Goal: Task Accomplishment & Management: Manage account settings

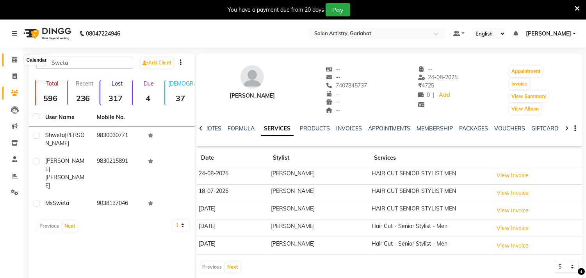
click at [12, 57] on span at bounding box center [15, 59] width 14 height 9
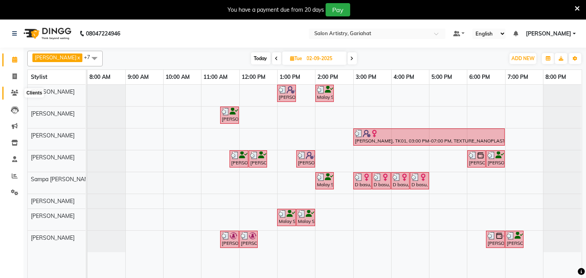
click at [13, 94] on icon at bounding box center [14, 93] width 7 height 6
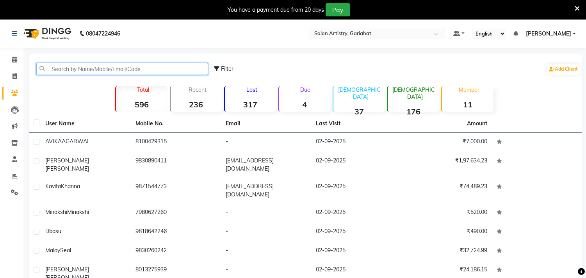
click at [102, 64] on input "text" at bounding box center [122, 69] width 172 height 12
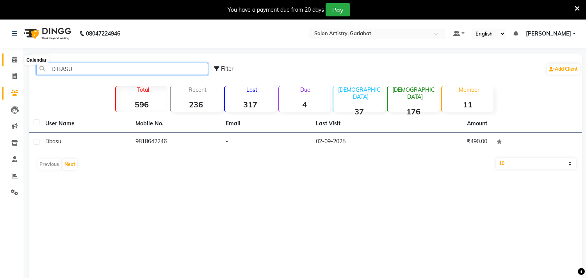
type input "D BASU"
click at [12, 56] on span at bounding box center [15, 59] width 14 height 9
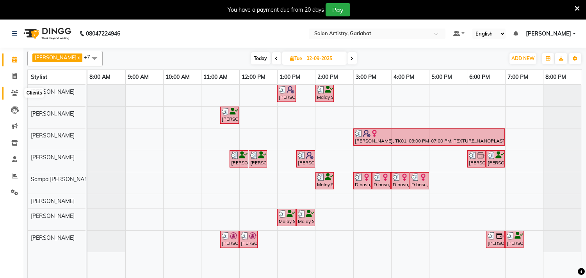
click at [9, 90] on span at bounding box center [15, 93] width 14 height 9
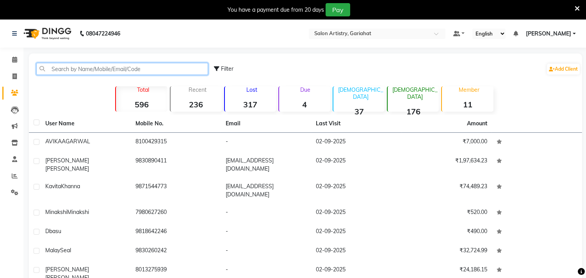
click at [103, 69] on input "text" at bounding box center [122, 69] width 172 height 12
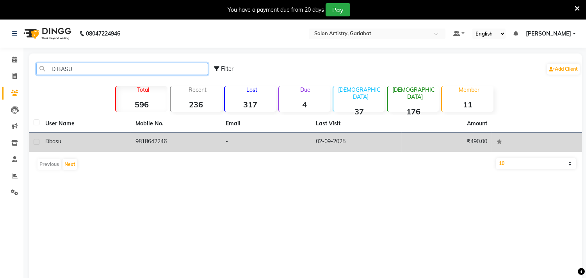
type input "D BASU"
click at [248, 138] on td "-" at bounding box center [266, 142] width 90 height 19
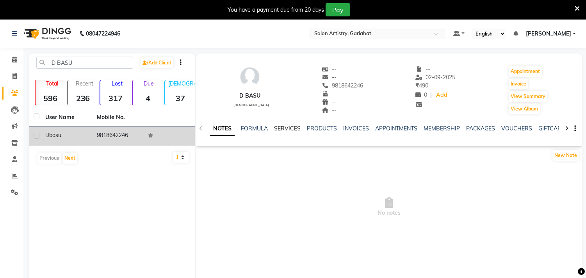
click at [295, 130] on link "SERVICES" at bounding box center [287, 128] width 27 height 7
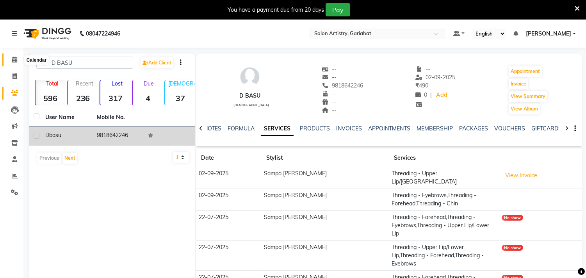
click at [14, 59] on icon at bounding box center [14, 60] width 5 height 6
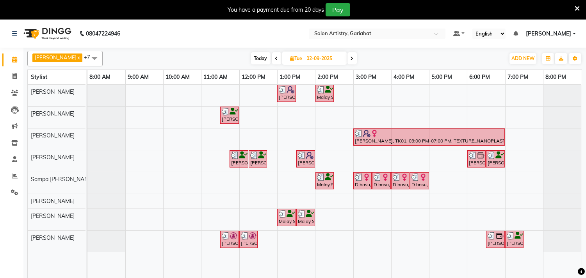
click at [272, 59] on span at bounding box center [276, 58] width 9 height 12
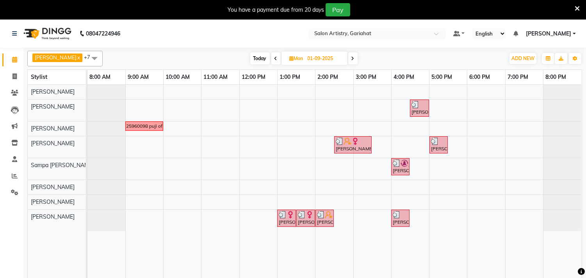
click at [351, 60] on icon at bounding box center [352, 58] width 3 height 5
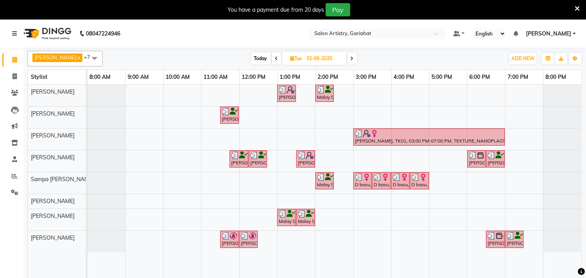
click at [275, 56] on icon at bounding box center [276, 58] width 3 height 5
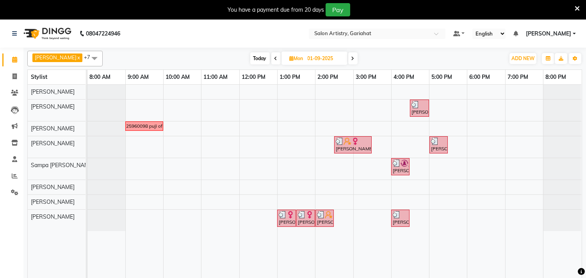
click at [351, 59] on icon at bounding box center [352, 58] width 3 height 5
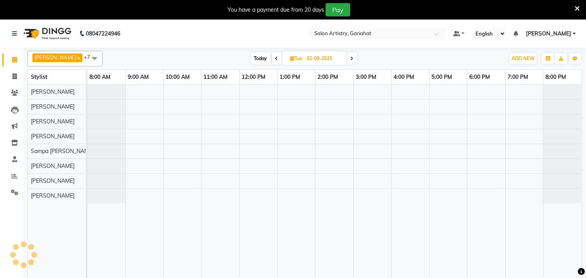
click at [351, 59] on icon at bounding box center [352, 58] width 3 height 5
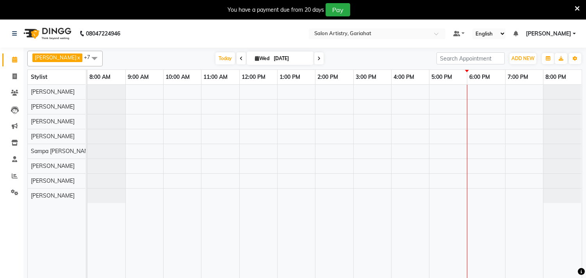
click at [317, 59] on icon at bounding box center [318, 58] width 3 height 5
click at [348, 55] on span at bounding box center [352, 58] width 9 height 12
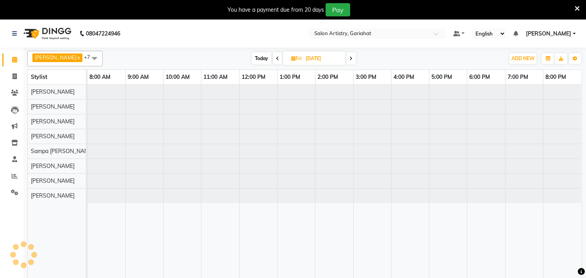
click at [348, 55] on span at bounding box center [350, 58] width 9 height 12
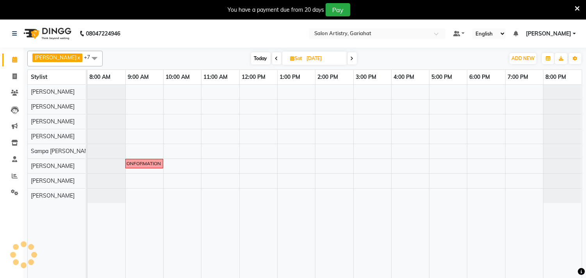
click at [348, 55] on span at bounding box center [352, 58] width 9 height 12
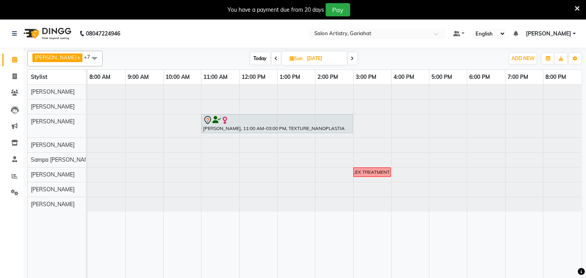
click at [257, 60] on span "Today" at bounding box center [261, 58] width 20 height 12
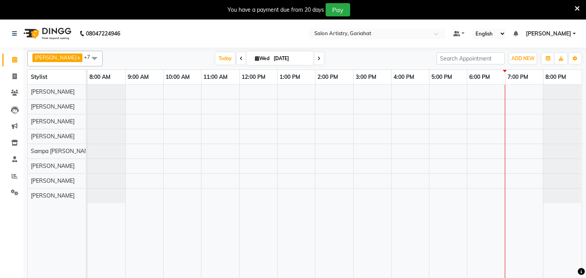
click at [240, 59] on icon at bounding box center [241, 58] width 3 height 5
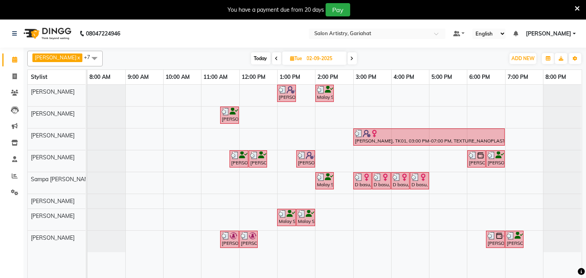
click at [275, 57] on icon at bounding box center [276, 58] width 3 height 5
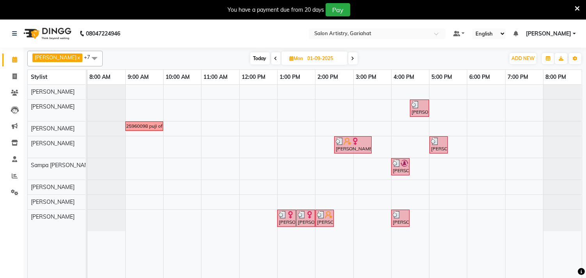
click at [275, 57] on icon at bounding box center [276, 58] width 3 height 5
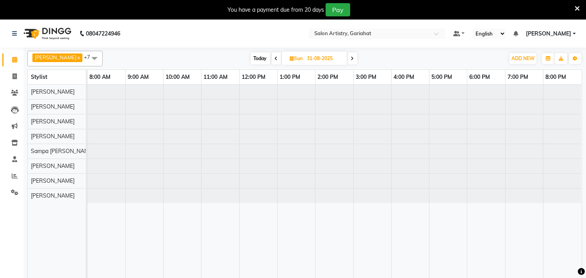
click at [275, 57] on icon at bounding box center [276, 58] width 3 height 5
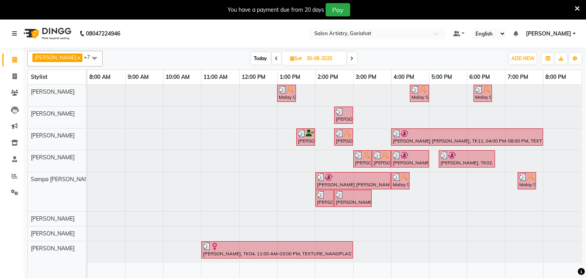
click at [275, 57] on icon at bounding box center [276, 58] width 3 height 5
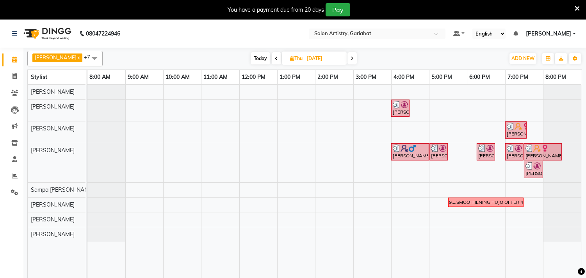
click at [351, 56] on icon at bounding box center [352, 58] width 3 height 5
click at [348, 56] on span at bounding box center [352, 58] width 9 height 12
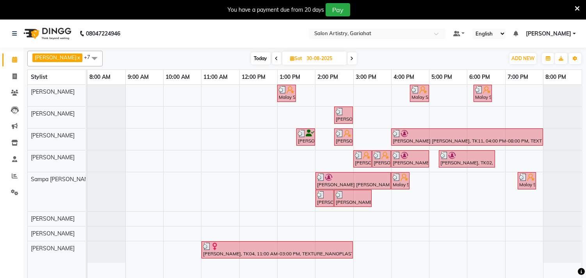
click at [275, 59] on icon at bounding box center [276, 58] width 3 height 5
click at [272, 59] on span at bounding box center [276, 58] width 9 height 12
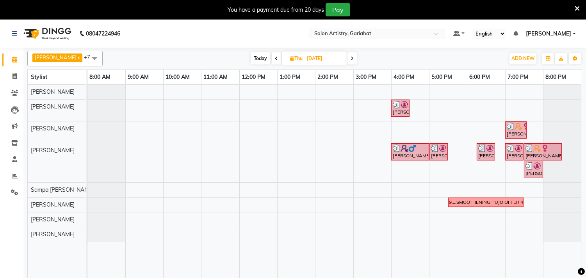
click at [272, 59] on span at bounding box center [276, 58] width 9 height 12
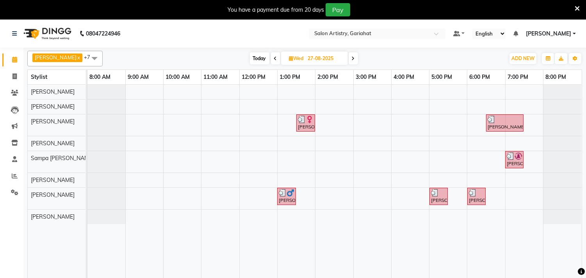
click at [274, 59] on icon at bounding box center [275, 58] width 3 height 5
click at [271, 59] on span at bounding box center [275, 58] width 9 height 12
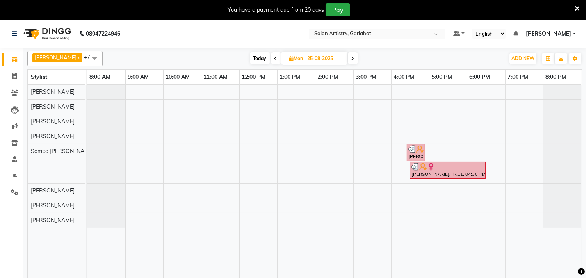
click at [271, 59] on span at bounding box center [275, 58] width 9 height 12
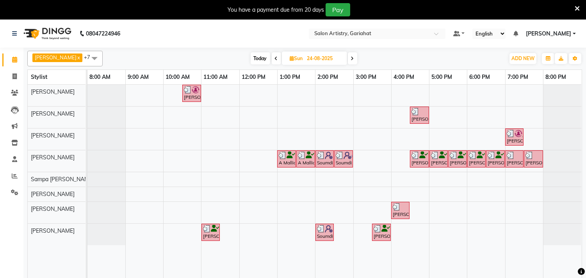
click at [275, 57] on icon at bounding box center [276, 58] width 3 height 5
type input "23-08-2025"
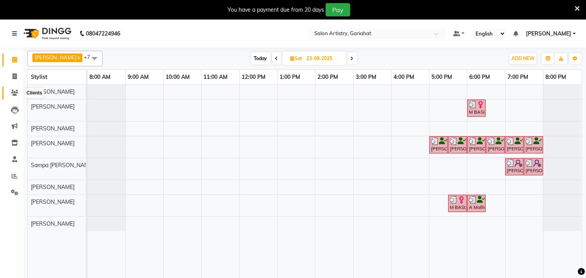
click at [15, 91] on icon at bounding box center [14, 93] width 7 height 6
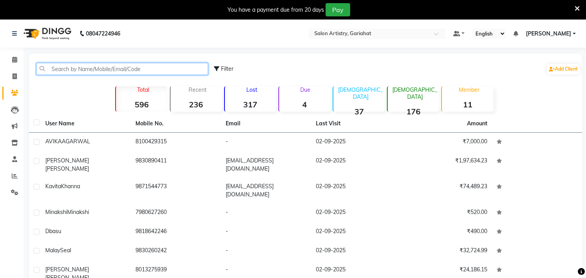
click at [82, 69] on input "text" at bounding box center [122, 69] width 172 height 12
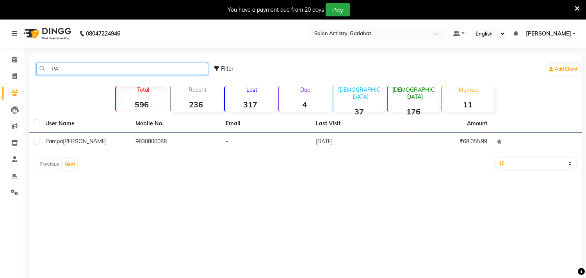
type input "P"
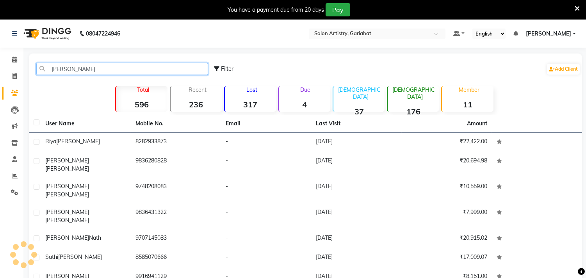
type input "[PERSON_NAME]"
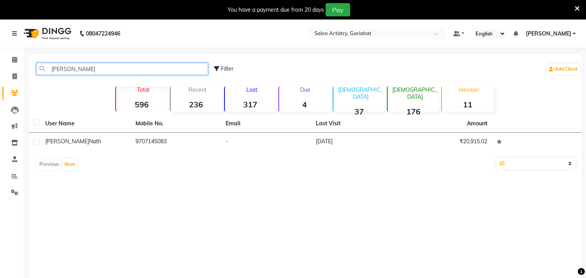
click at [95, 65] on input "[PERSON_NAME]" at bounding box center [122, 69] width 172 height 12
type input "[PERSON_NAME]"
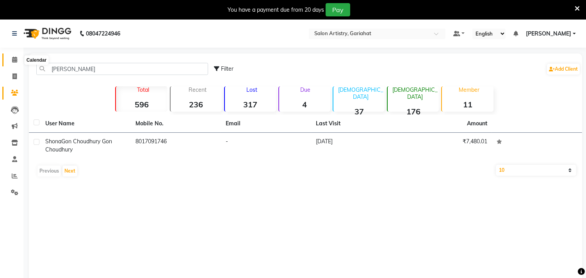
click at [14, 59] on icon at bounding box center [14, 60] width 5 height 6
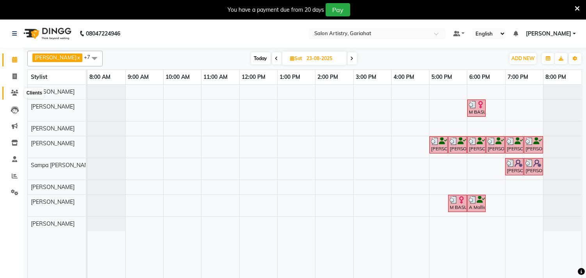
click at [13, 92] on icon at bounding box center [14, 93] width 7 height 6
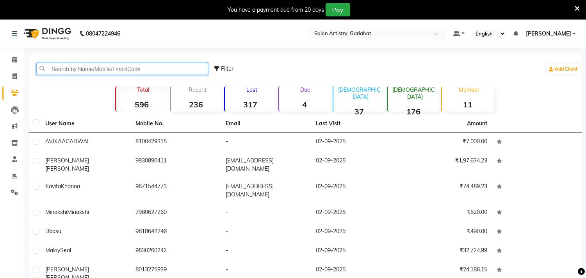
click at [102, 67] on input "text" at bounding box center [122, 69] width 172 height 12
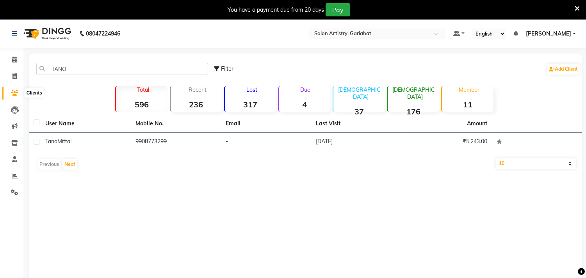
click at [13, 90] on icon at bounding box center [14, 93] width 7 height 6
click at [71, 73] on input "TANO" at bounding box center [122, 69] width 172 height 12
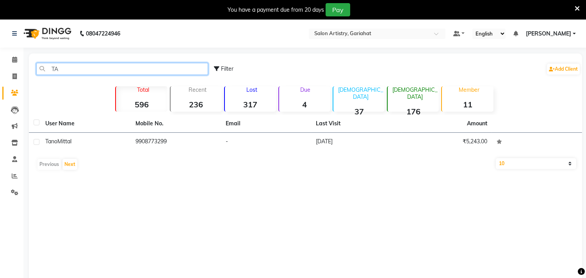
type input "T"
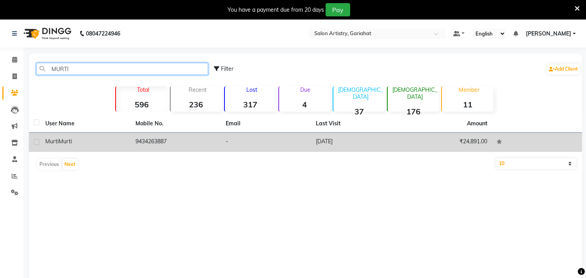
type input "MURTI"
click at [107, 143] on div "[PERSON_NAME]" at bounding box center [85, 141] width 81 height 8
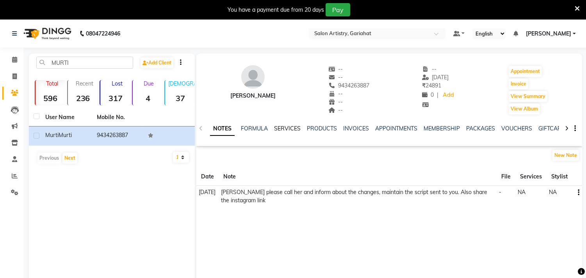
click at [297, 127] on link "SERVICES" at bounding box center [287, 128] width 27 height 7
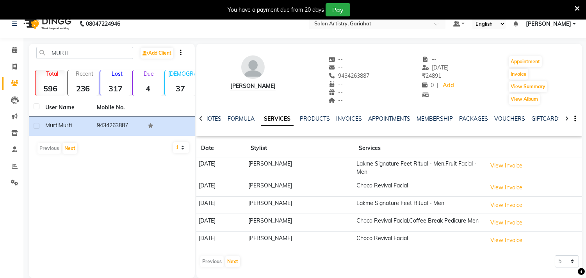
scroll to position [21, 0]
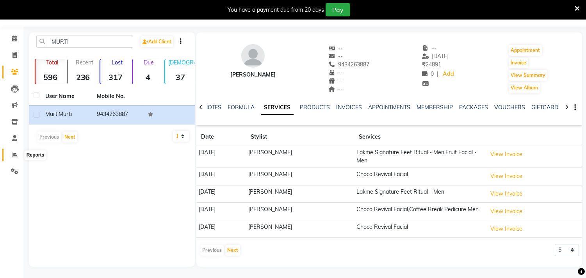
click at [13, 155] on icon at bounding box center [15, 155] width 6 height 6
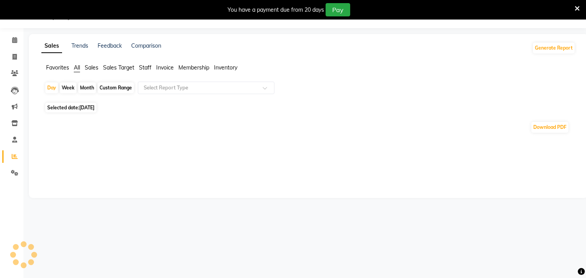
scroll to position [21, 0]
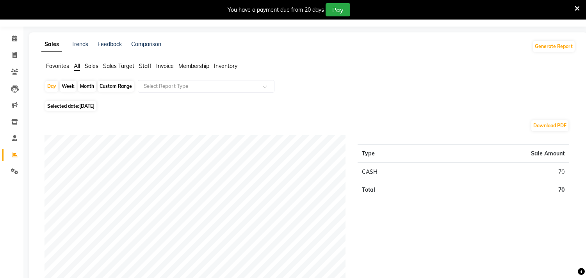
click at [148, 67] on span "Staff" at bounding box center [145, 65] width 12 height 7
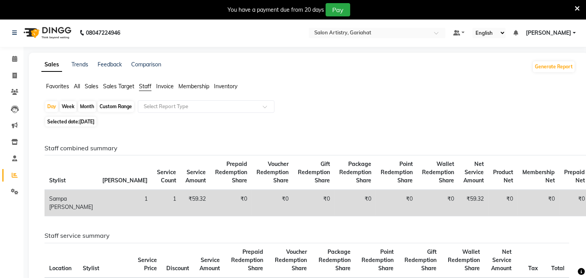
scroll to position [0, 0]
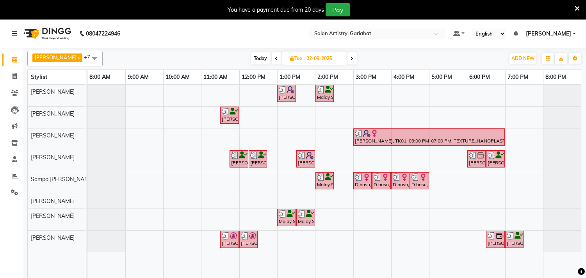
click at [253, 56] on span "Today" at bounding box center [261, 58] width 20 height 12
type input "[DATE]"
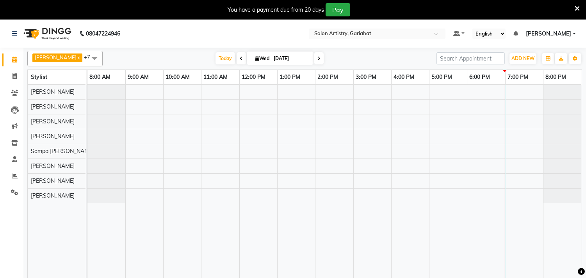
click at [229, 164] on div at bounding box center [334, 186] width 494 height 203
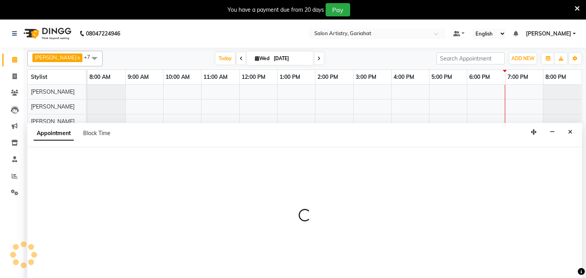
scroll to position [20, 0]
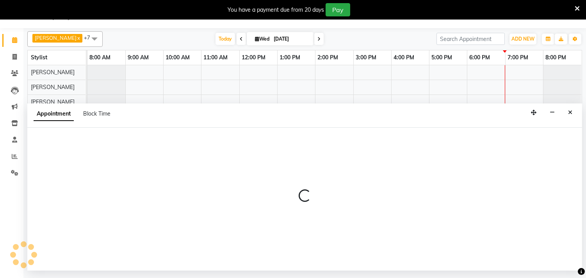
select select "82429"
select select "660"
select select "tentative"
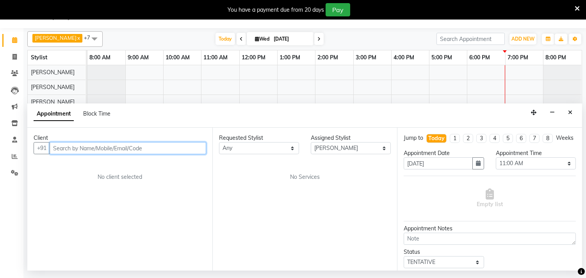
click at [113, 146] on input "text" at bounding box center [128, 148] width 157 height 12
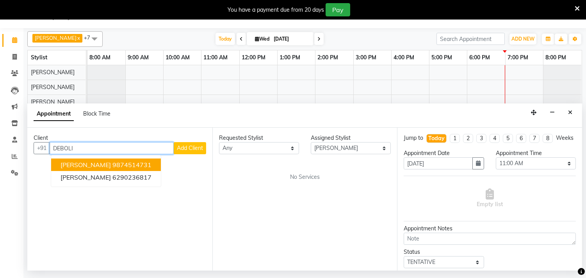
click at [118, 166] on ngb-highlight "9874514731" at bounding box center [131, 165] width 39 height 8
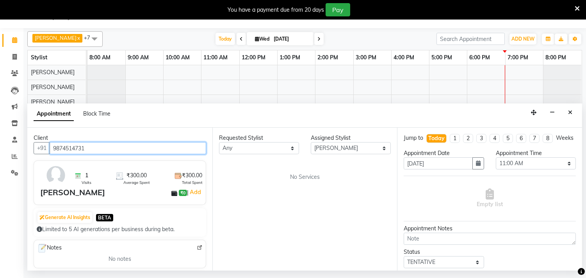
type input "9874514731"
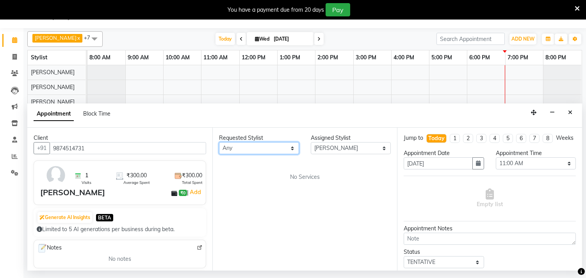
click at [288, 148] on select "Any Aditya Saha Debolina Irshad Khan Puja Debnath Ram Singh REKHA Rikki Das Rin…" at bounding box center [259, 148] width 80 height 12
click at [357, 149] on select "Select Aditya Saha Debolina Irshad Khan Puja Debnath Ram Singh REKHA Rikki Das …" at bounding box center [351, 148] width 80 height 12
select select "82201"
click at [311, 142] on select "Select Aditya Saha Debolina Irshad Khan Puja Debnath Ram Singh REKHA Rikki Das …" at bounding box center [351, 148] width 80 height 12
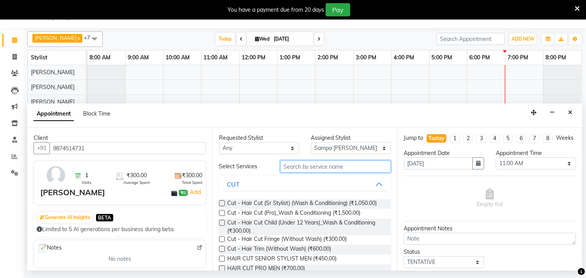
click at [308, 169] on input "text" at bounding box center [335, 167] width 111 height 12
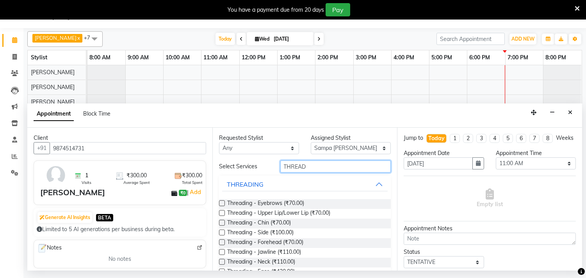
type input "THREAD"
click at [223, 202] on label at bounding box center [222, 203] width 6 height 6
click at [223, 202] on input "checkbox" at bounding box center [221, 204] width 5 height 5
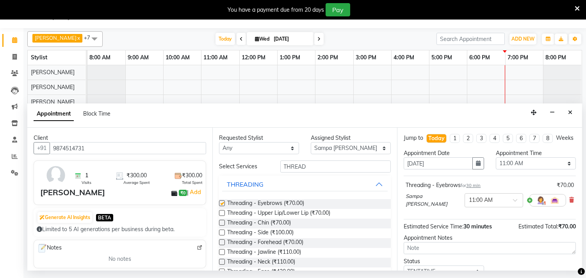
checkbox input "false"
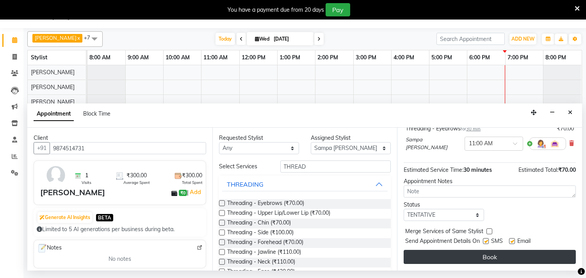
click at [495, 258] on button "Book" at bounding box center [490, 257] width 172 height 14
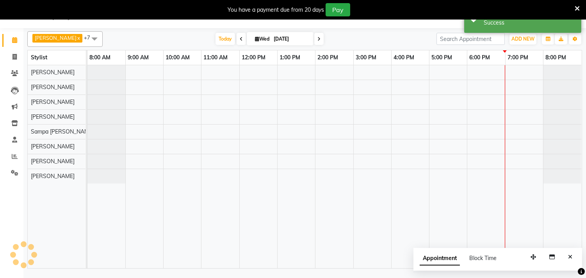
scroll to position [0, 0]
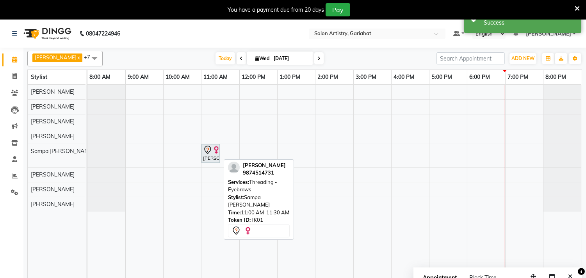
click at [212, 150] on img at bounding box center [216, 150] width 8 height 8
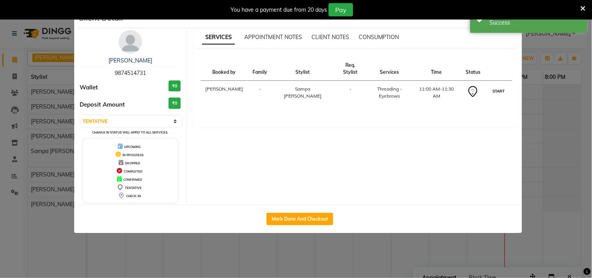
click at [496, 86] on button "START" at bounding box center [499, 91] width 16 height 10
select select "1"
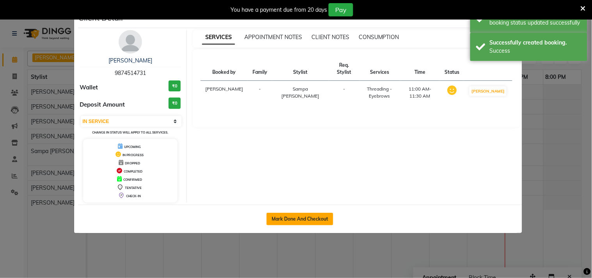
click at [280, 217] on button "Mark Done And Checkout" at bounding box center [300, 219] width 67 height 12
select select "service"
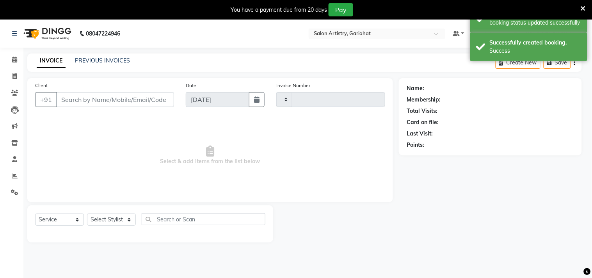
type input "0704"
select select "8368"
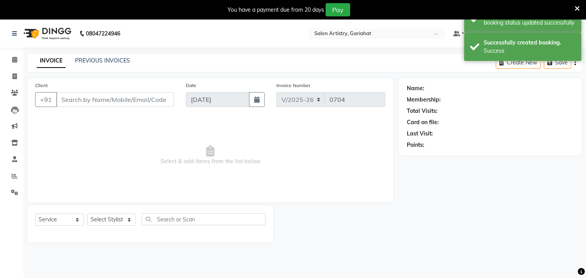
type input "9874514731"
select select "82201"
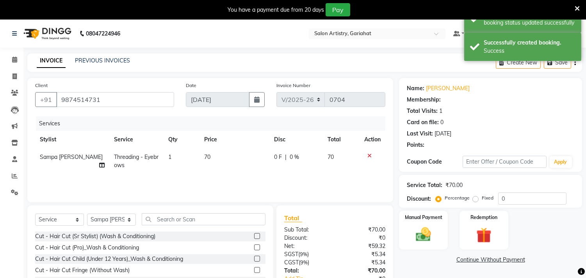
select select "1: Object"
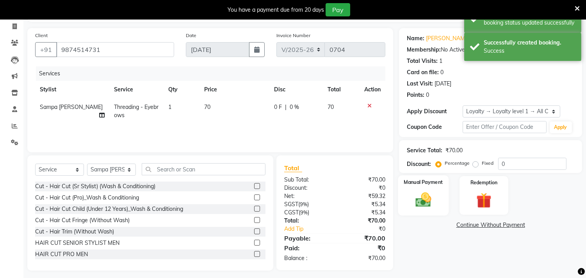
scroll to position [54, 0]
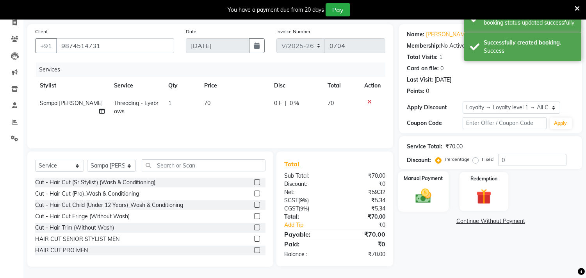
click at [421, 180] on label "Manual Payment" at bounding box center [423, 178] width 39 height 7
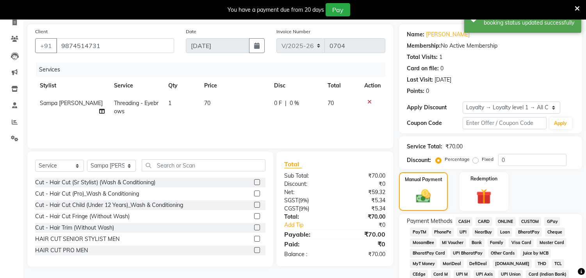
click at [468, 221] on span "CASH" at bounding box center [464, 221] width 17 height 9
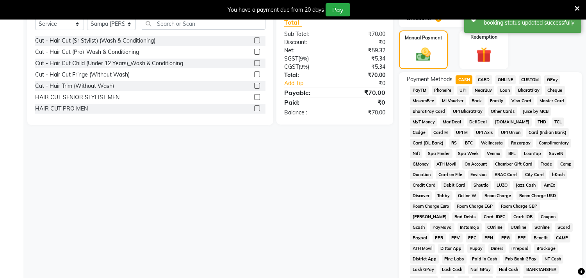
scroll to position [271, 0]
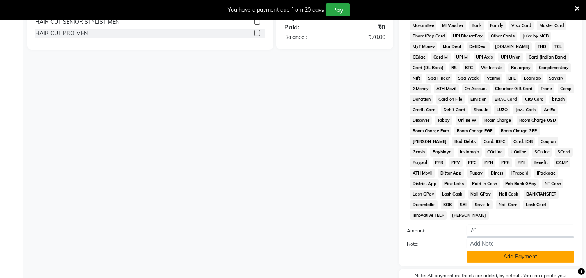
click at [512, 260] on button "Add Payment" at bounding box center [521, 257] width 108 height 12
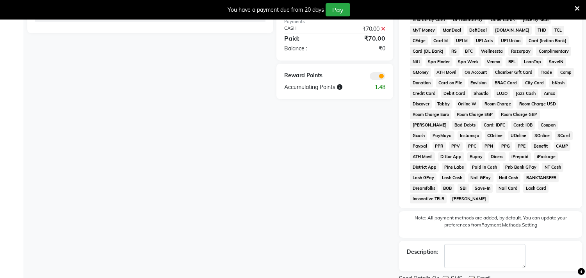
scroll to position [321, 0]
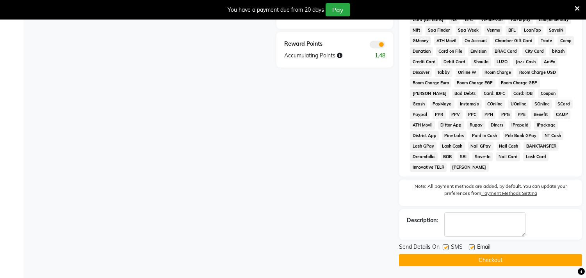
click at [473, 259] on button "Checkout" at bounding box center [490, 260] width 183 height 12
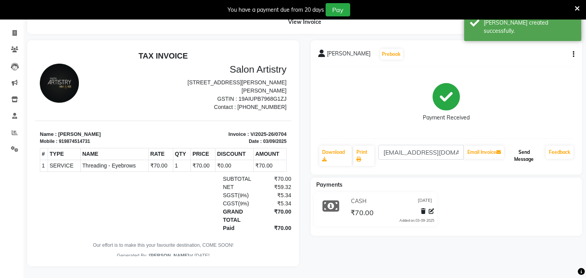
click at [526, 146] on button "Send Message" at bounding box center [524, 156] width 37 height 20
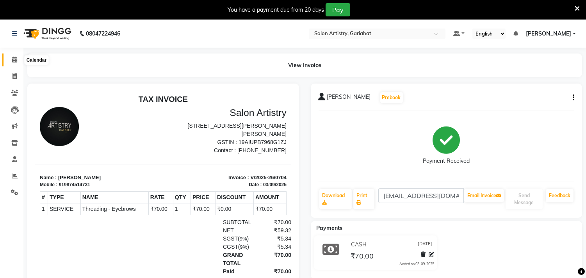
click at [12, 56] on span at bounding box center [15, 59] width 14 height 9
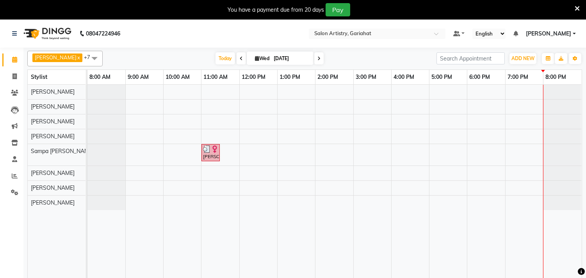
click at [317, 57] on icon at bounding box center [318, 58] width 3 height 5
type input "[DATE]"
